Goal: Navigation & Orientation: Understand site structure

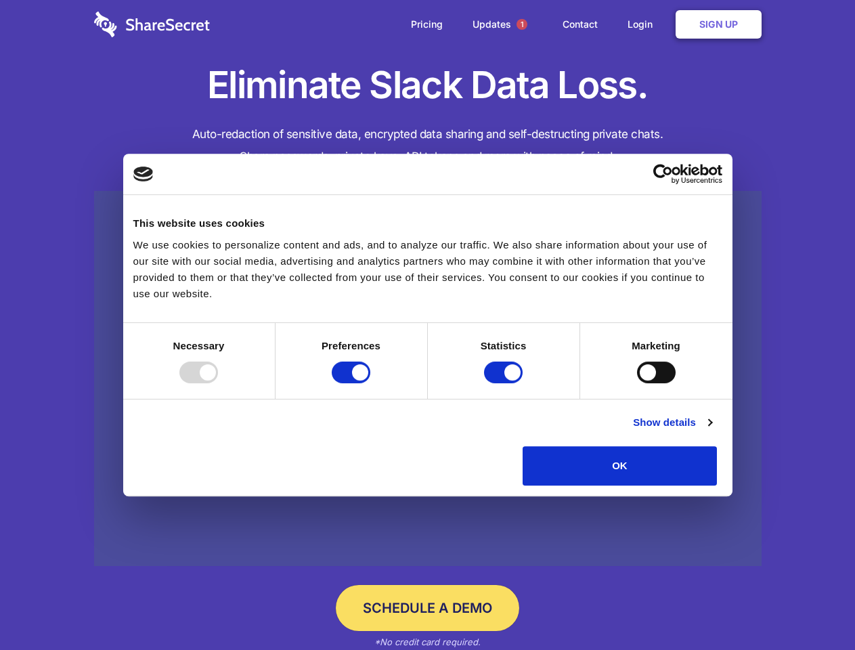
click at [218, 383] on div at bounding box center [198, 372] width 39 height 22
click at [370, 383] on input "Preferences" at bounding box center [351, 372] width 39 height 22
checkbox input "false"
click at [505, 383] on input "Statistics" at bounding box center [503, 372] width 39 height 22
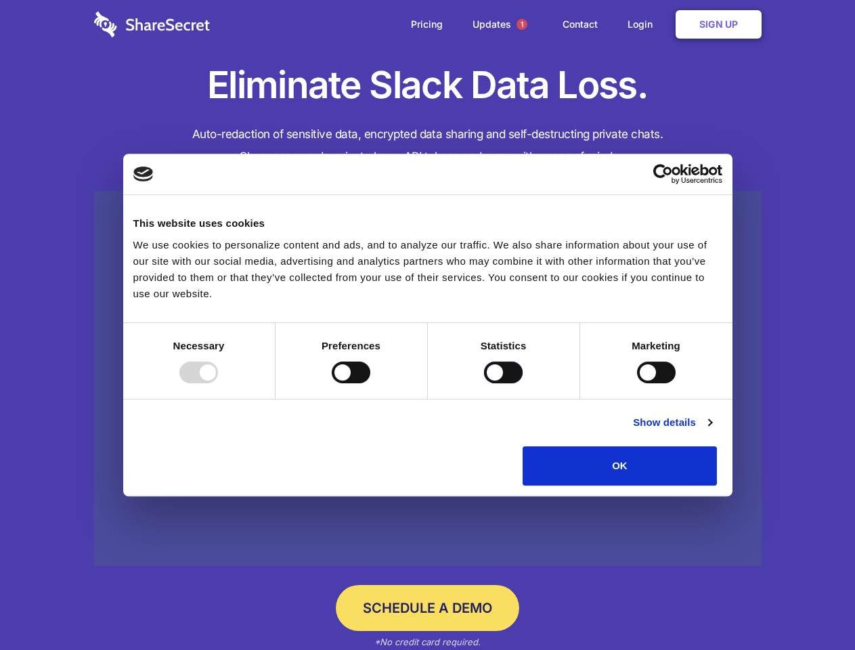
checkbox input "false"
click at [637, 383] on input "Marketing" at bounding box center [656, 372] width 39 height 22
checkbox input "true"
click at [711, 430] on link "Show details" at bounding box center [672, 422] width 79 height 16
